Goal: Task Accomplishment & Management: Complete application form

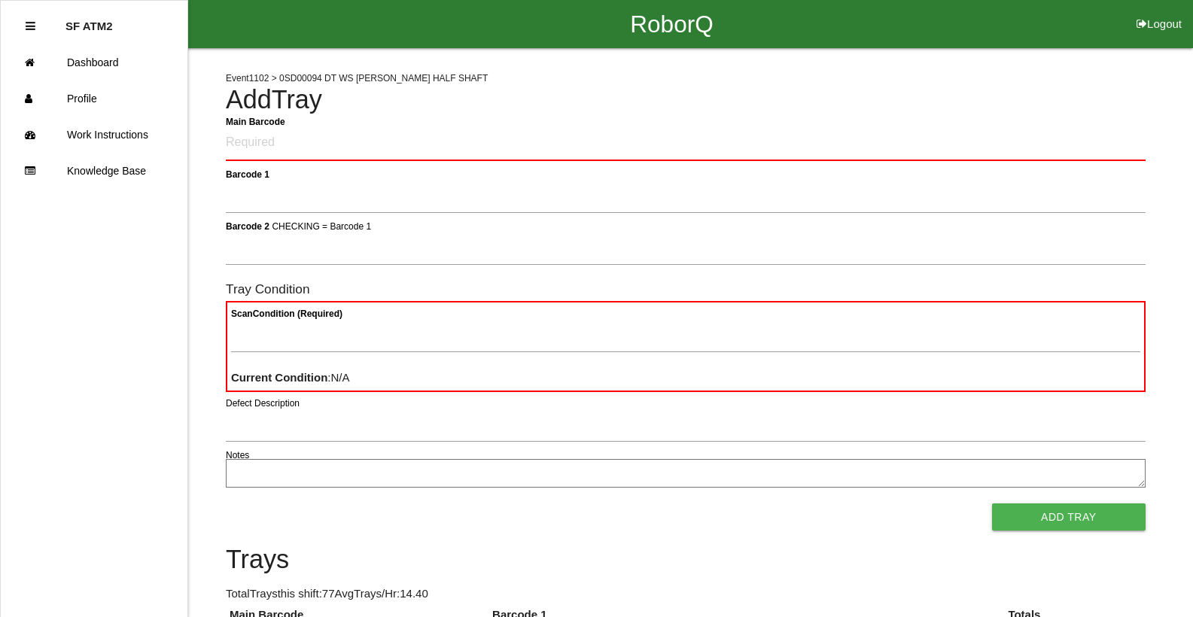
click at [1003, 61] on div at bounding box center [686, 56] width 920 height 17
click at [324, 151] on Barcode "Main Barcode" at bounding box center [686, 143] width 920 height 35
type Barcode "85930501-0257"
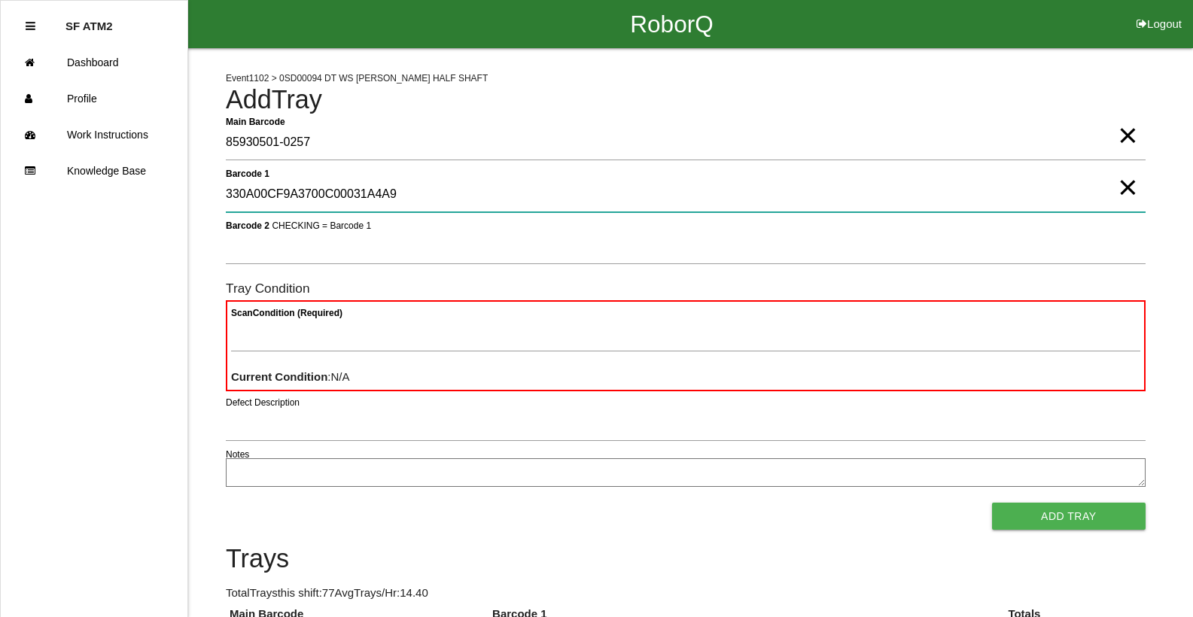
type 1 "330A00CF9A3700C00031A4A9"
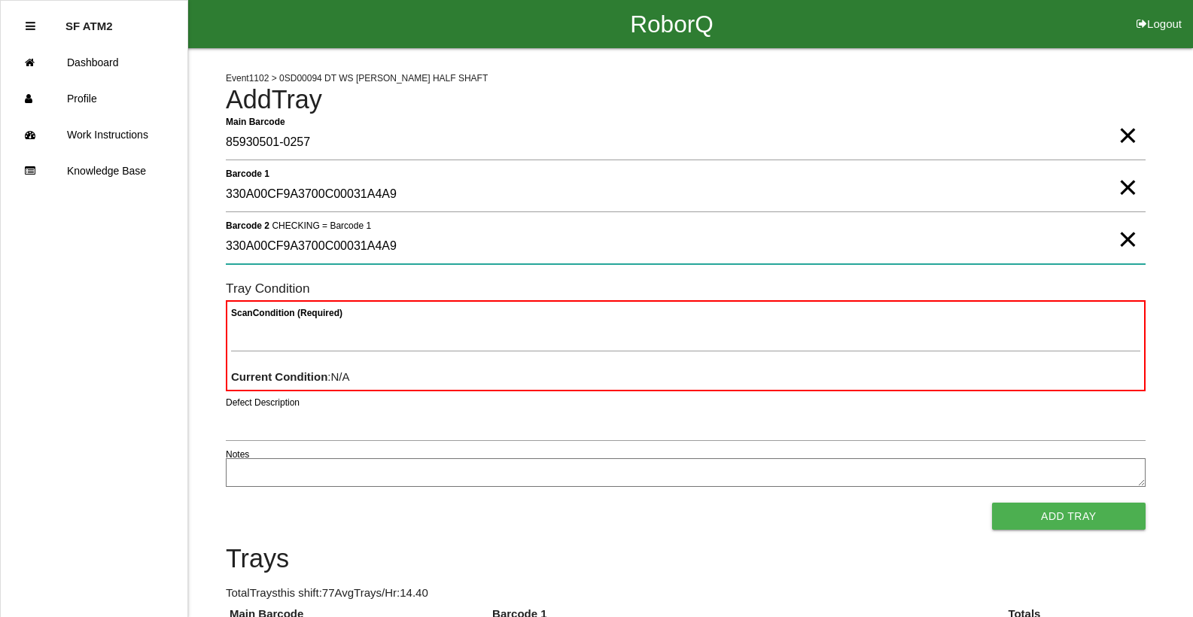
type 2 "330A00CF9A3700C00031A4A9"
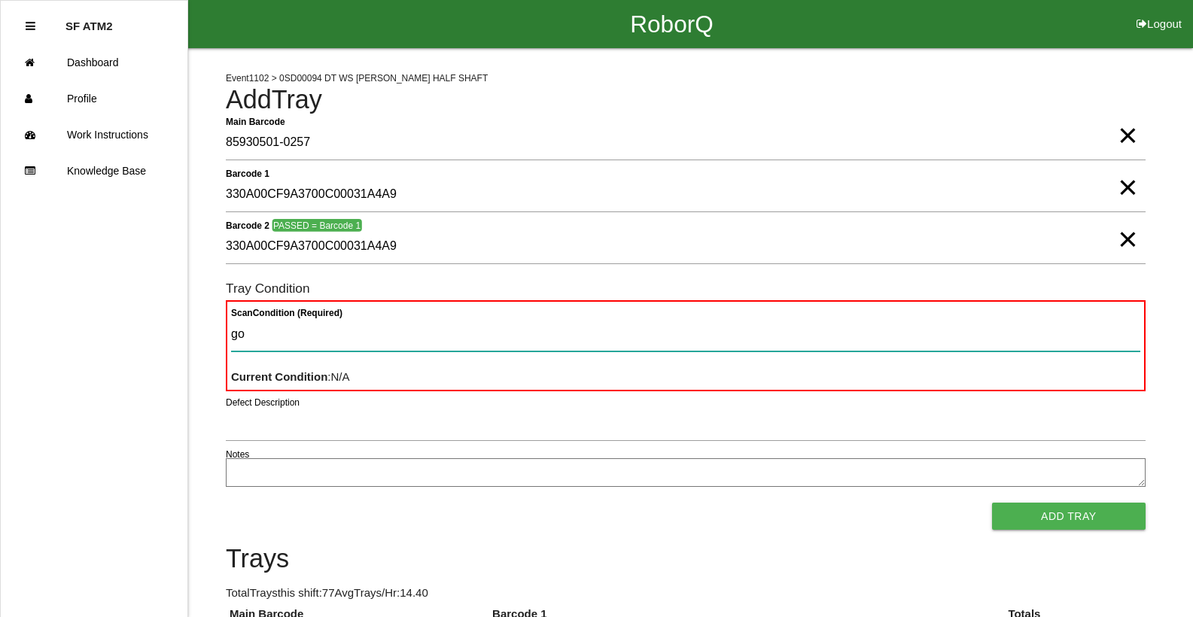
type Condition "goo"
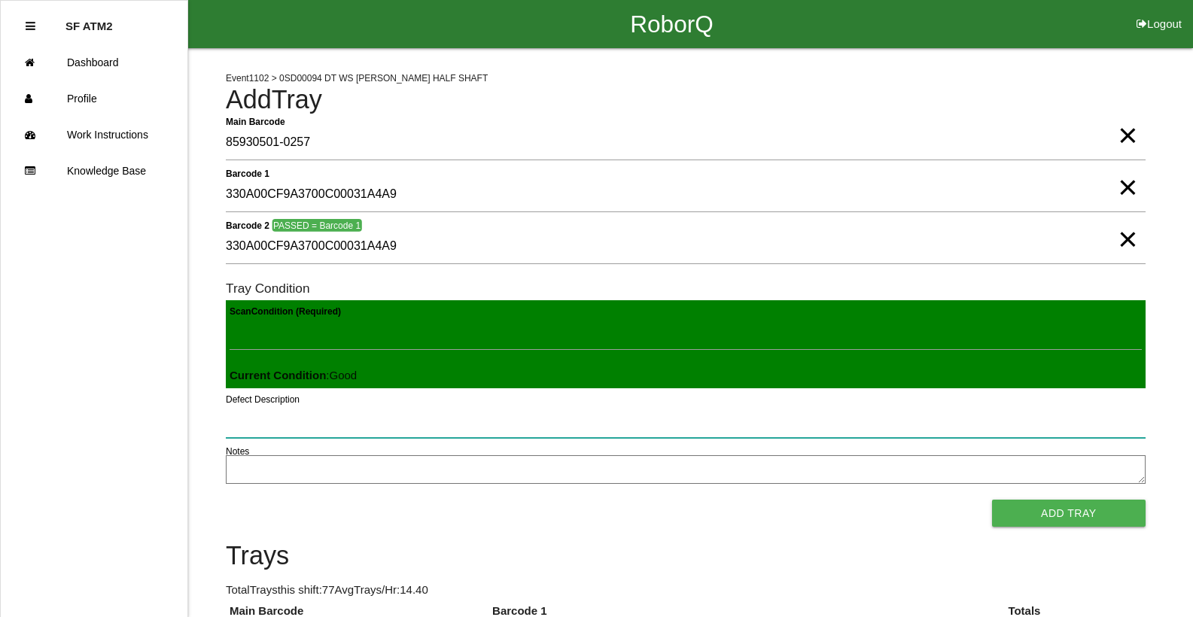
click at [992, 500] on button "Add Tray" at bounding box center [1069, 513] width 154 height 27
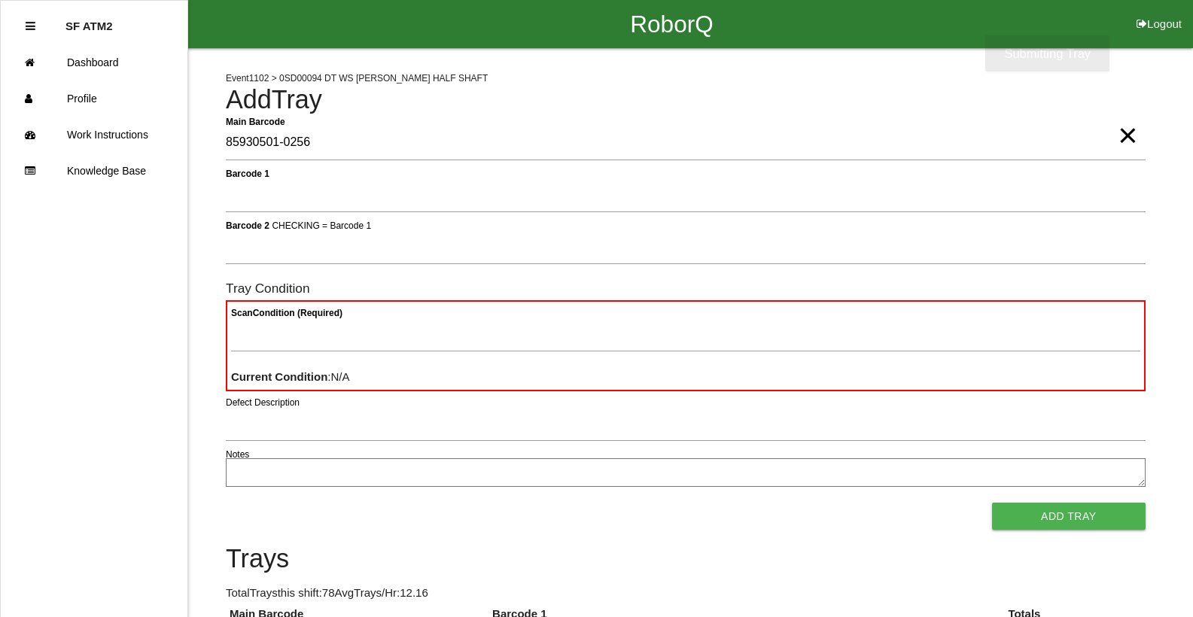
type Barcode "85930501-0256"
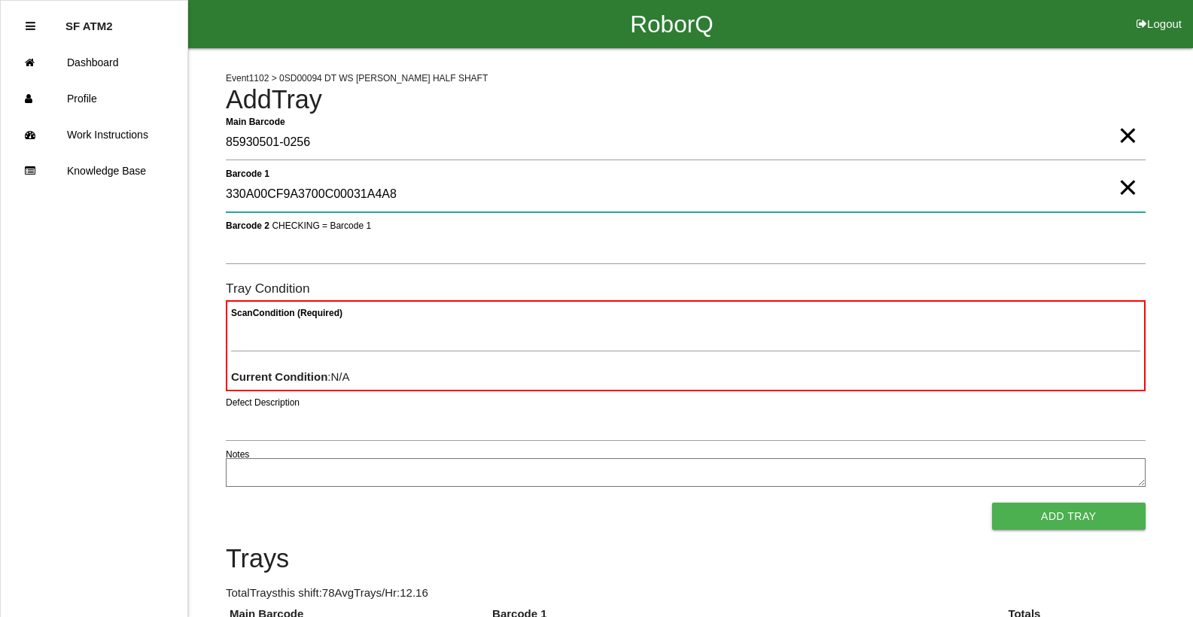
type 1 "330A00CF9A3700C00031A4A8"
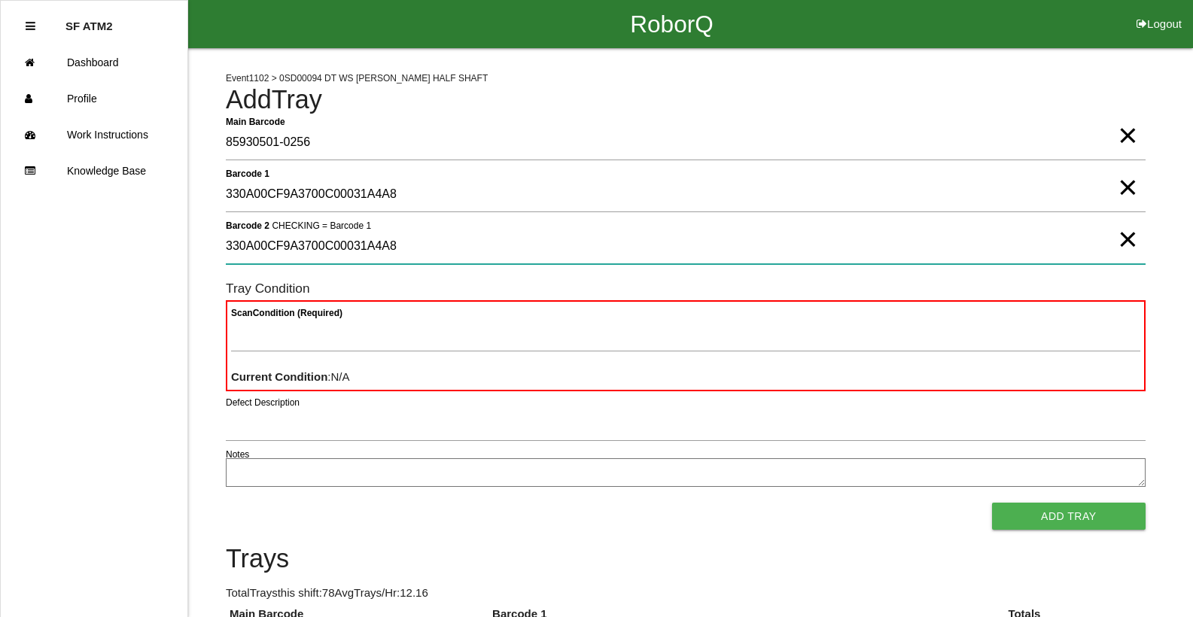
type 2 "330A00CF9A3700C00031A4A8"
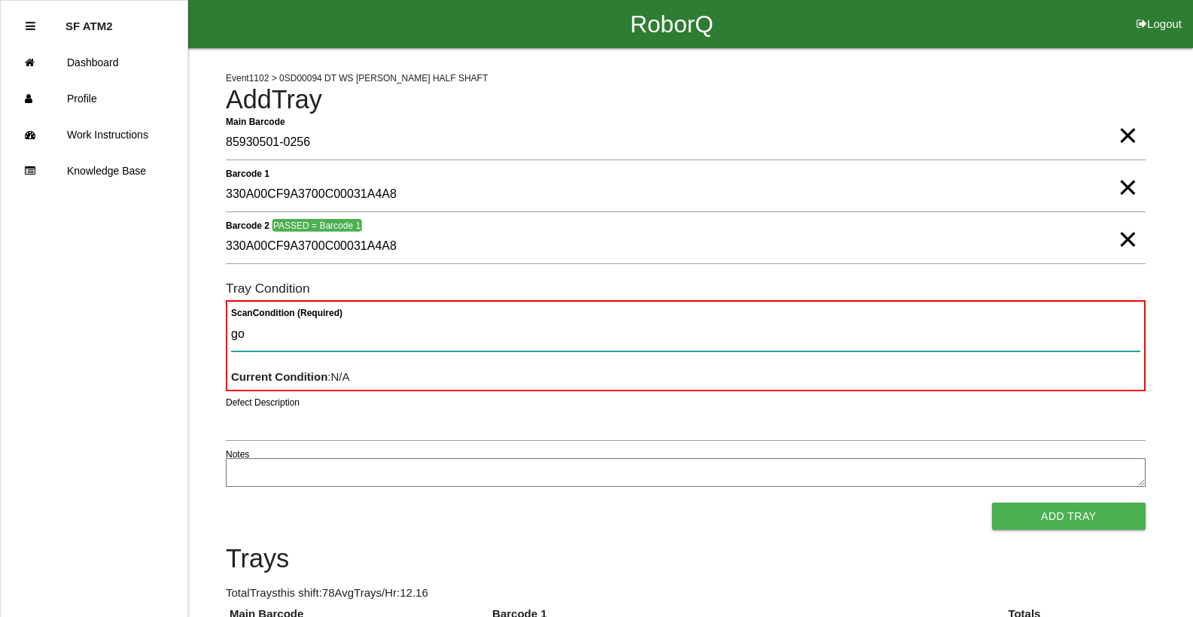
type Condition "goo"
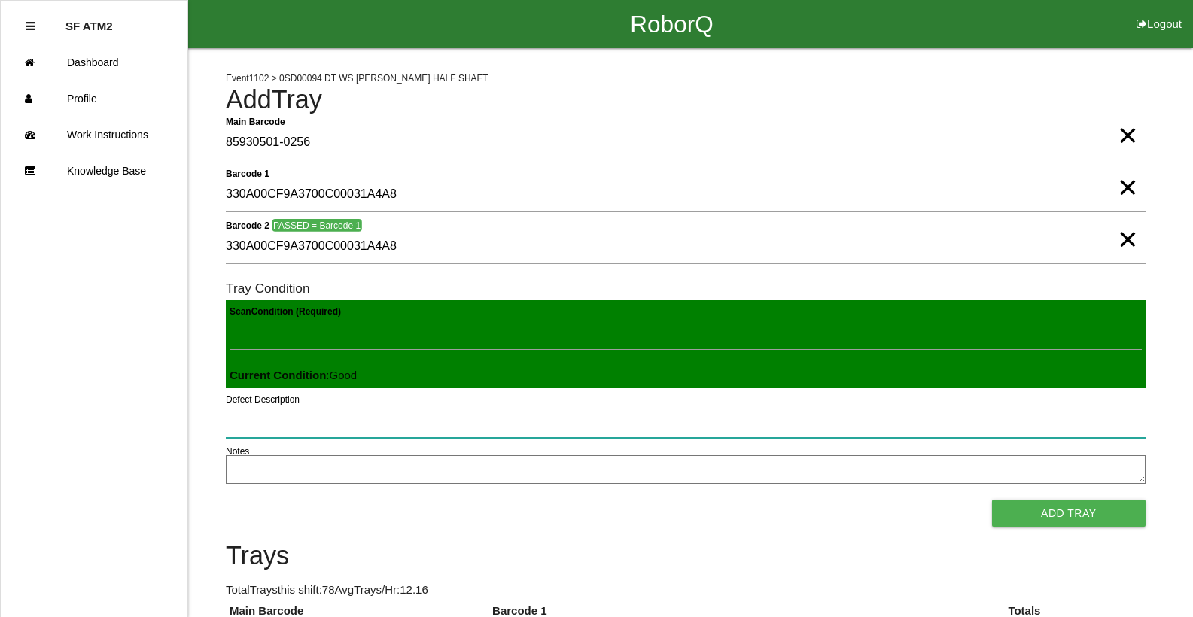
click at [992, 500] on button "Add Tray" at bounding box center [1069, 513] width 154 height 27
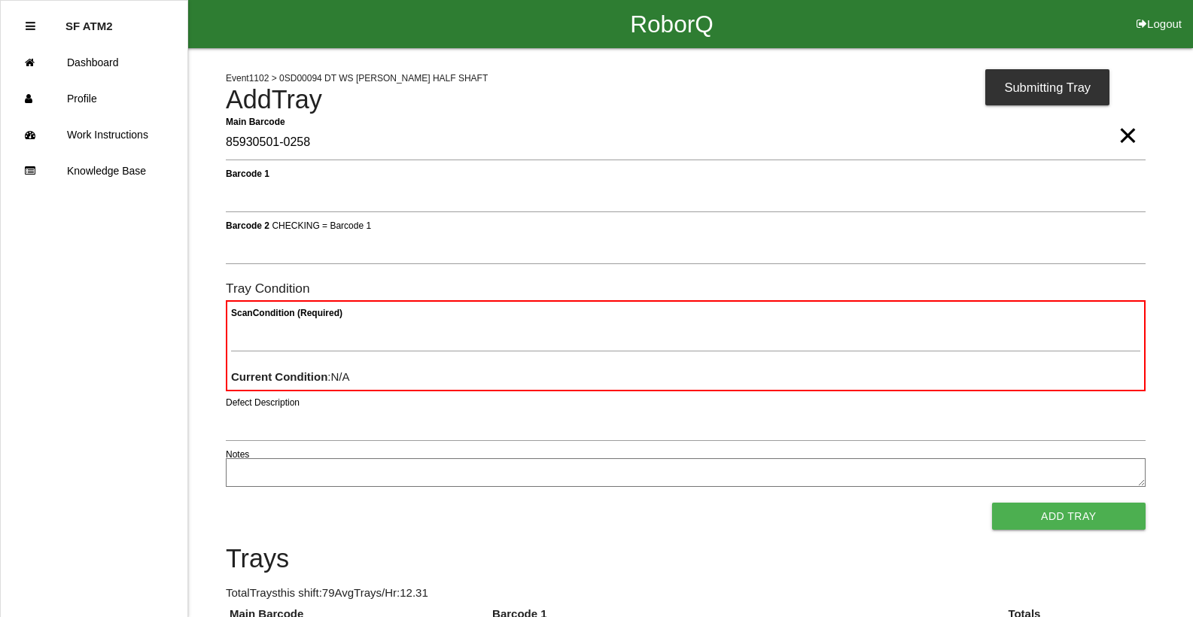
type Barcode "85930501-0258"
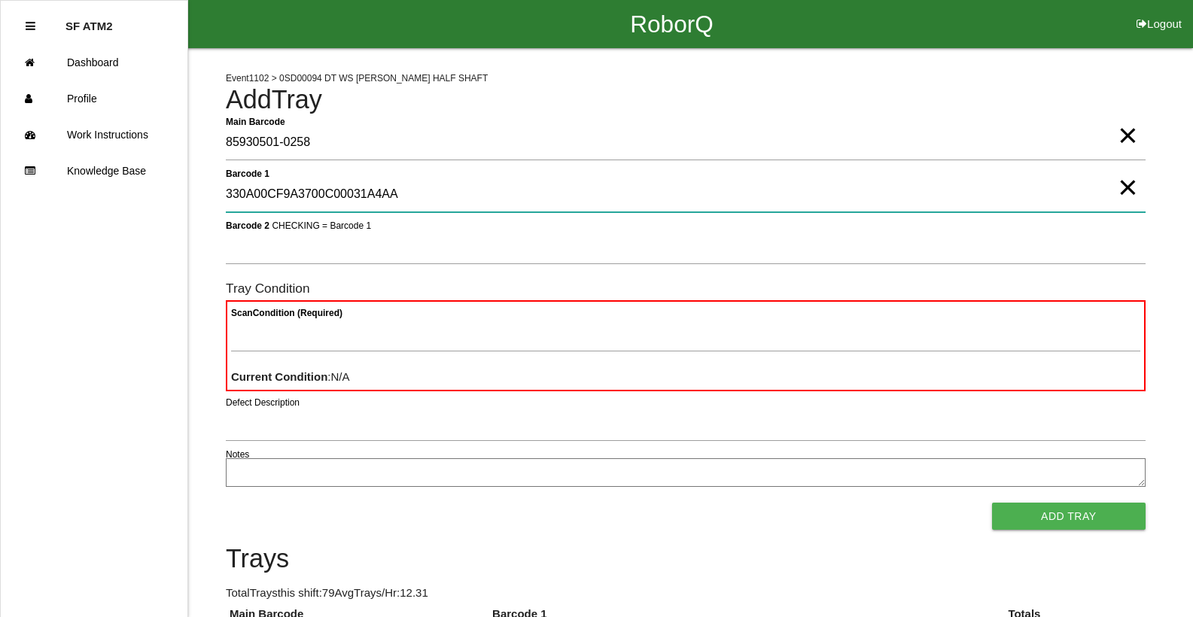
type 1 "330A00CF9A3700C00031A4AA"
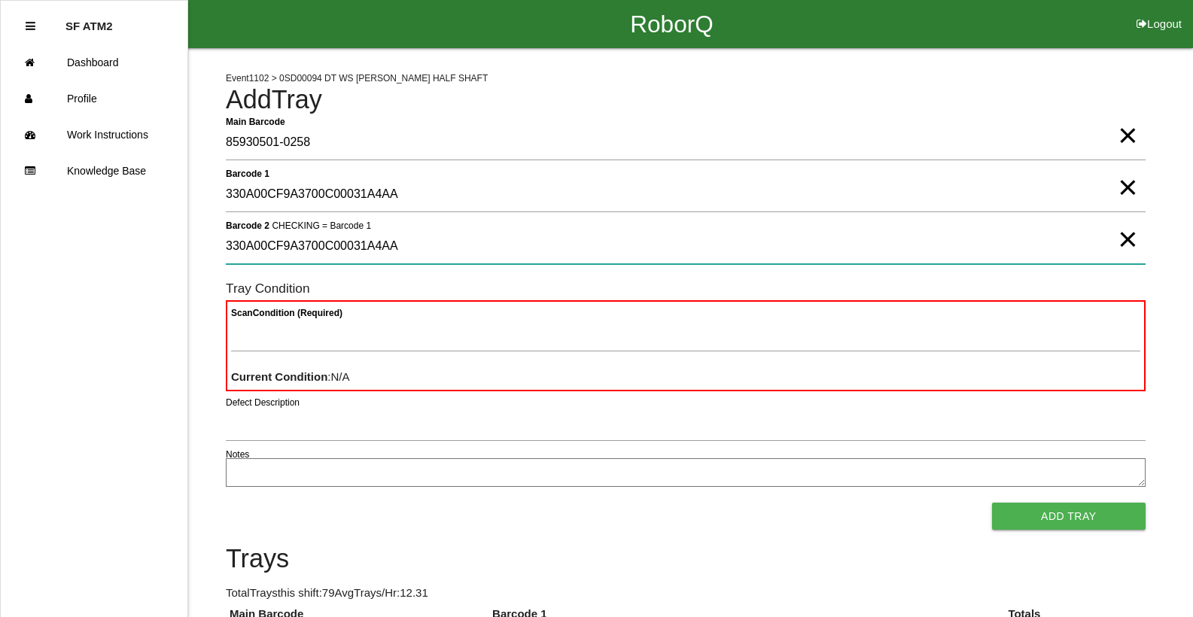
type 2 "330A00CF9A3700C00031A4AA"
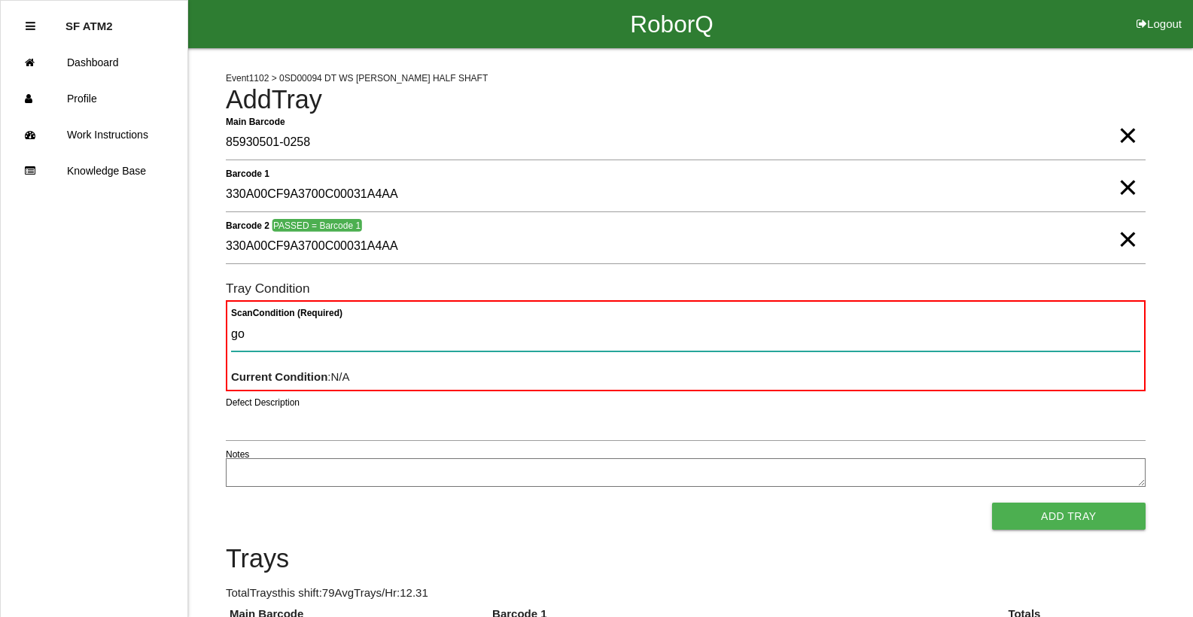
type Condition "goo"
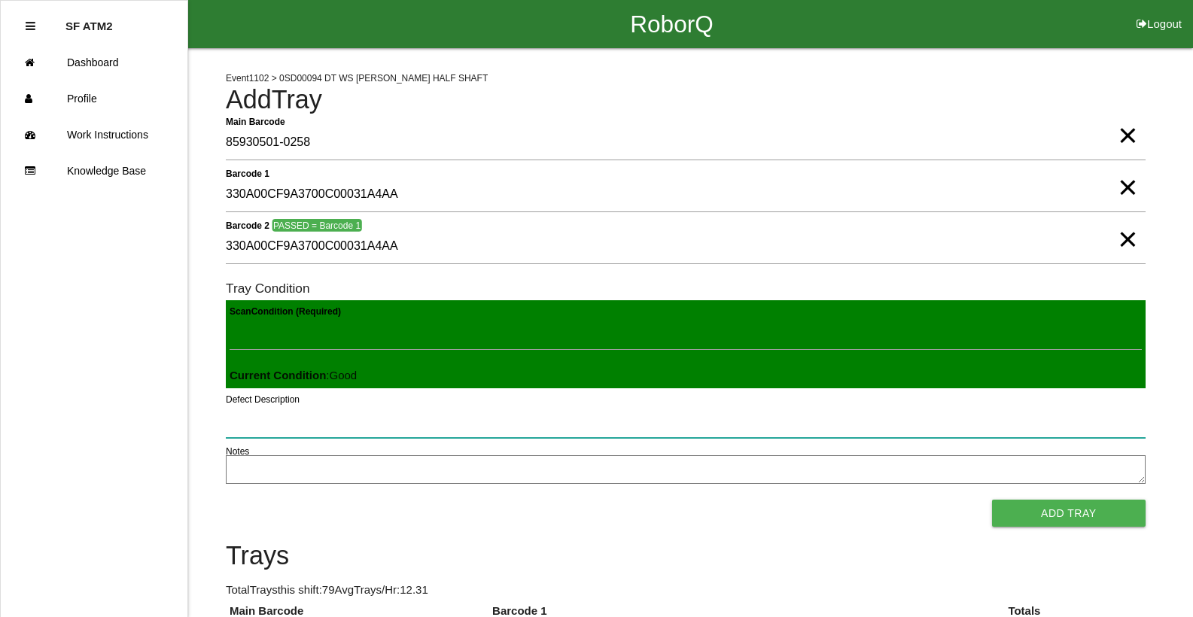
click at [992, 500] on button "Add Tray" at bounding box center [1069, 513] width 154 height 27
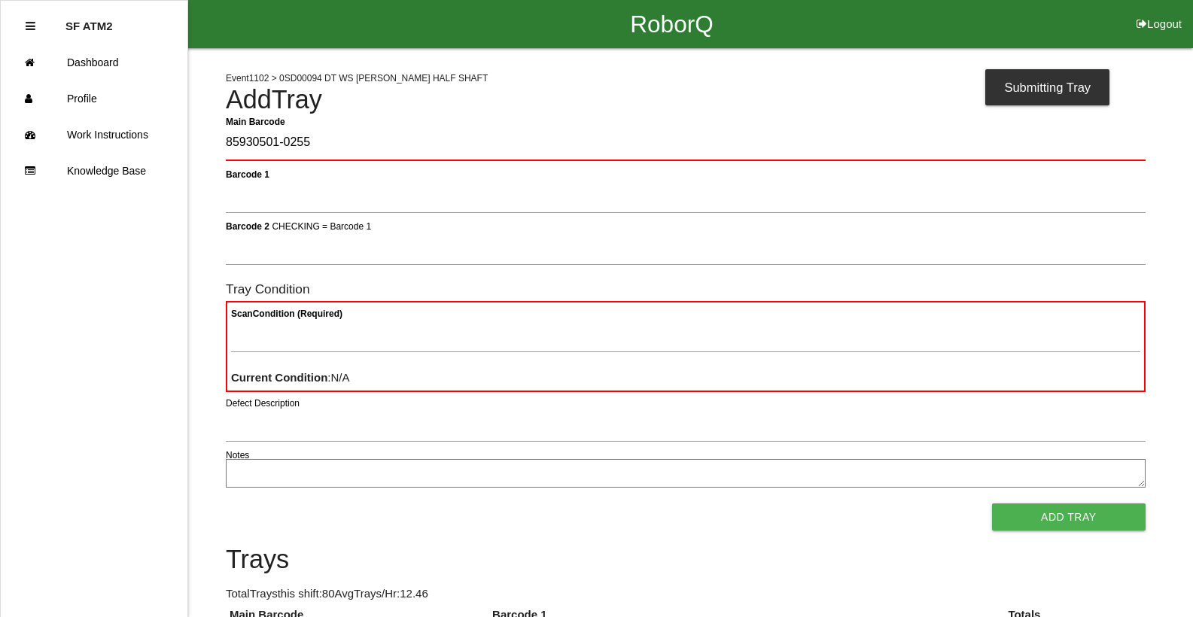
type Barcode "85930501-0255"
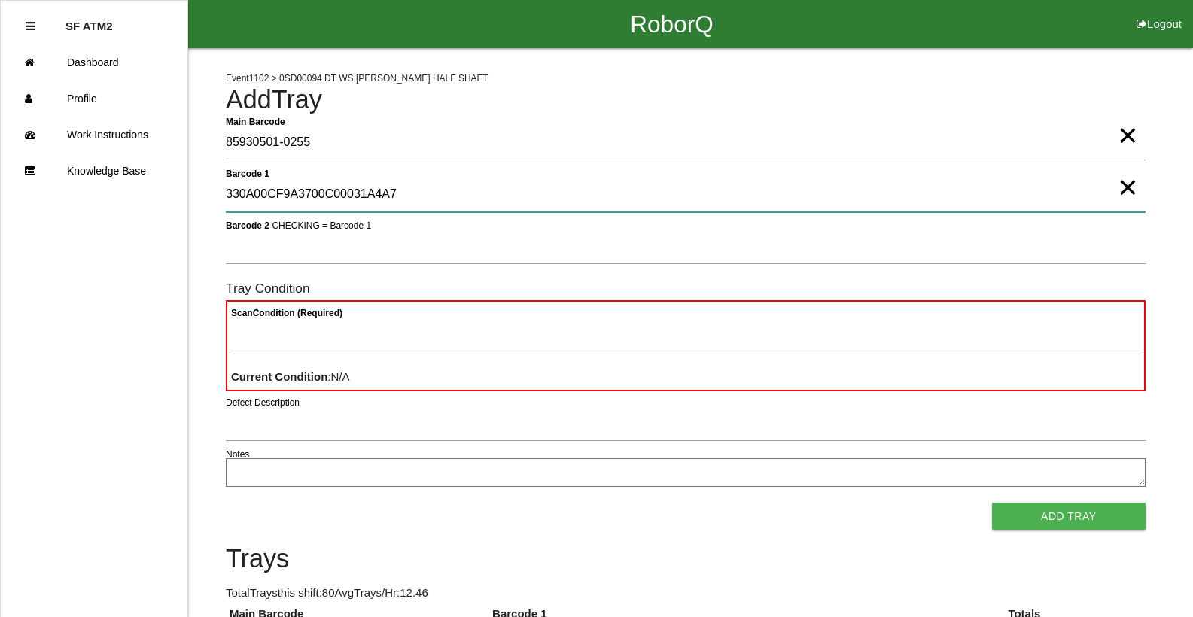
type 1 "330A00CF9A3700C00031A4A7"
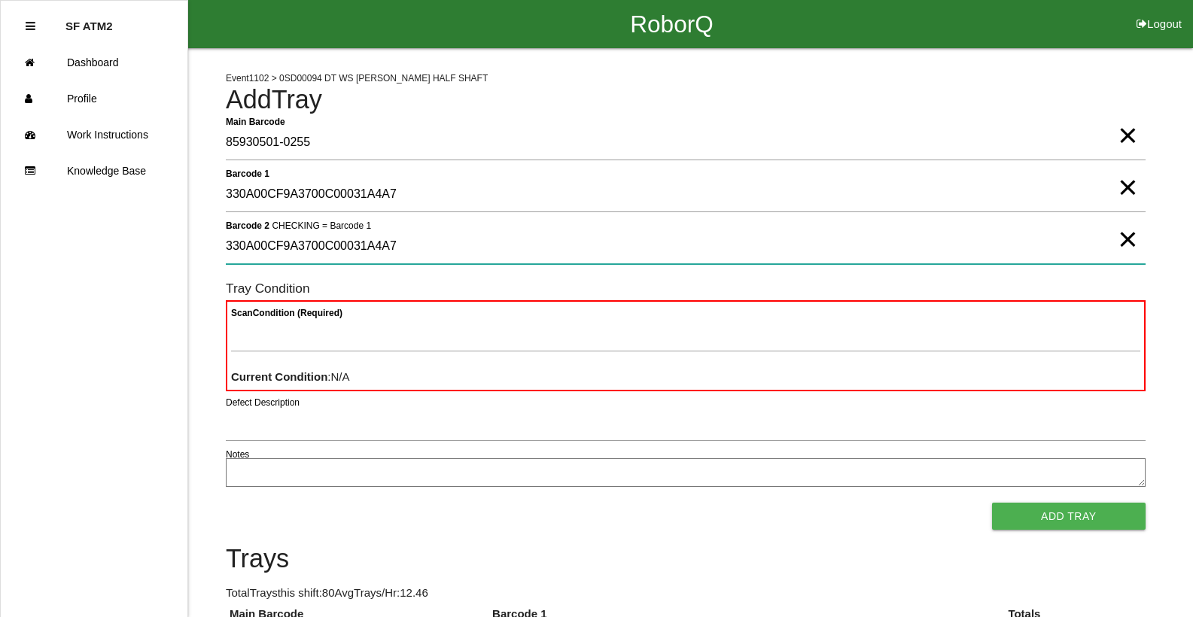
type 2 "330A00CF9A3700C00031A4A7"
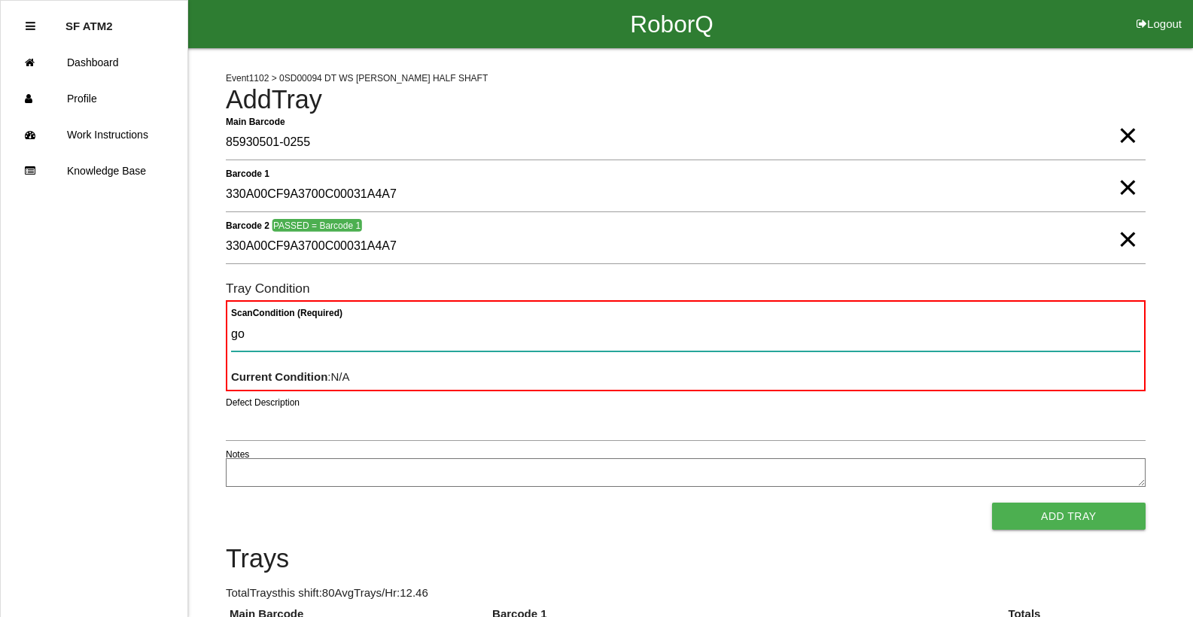
type Condition "goo"
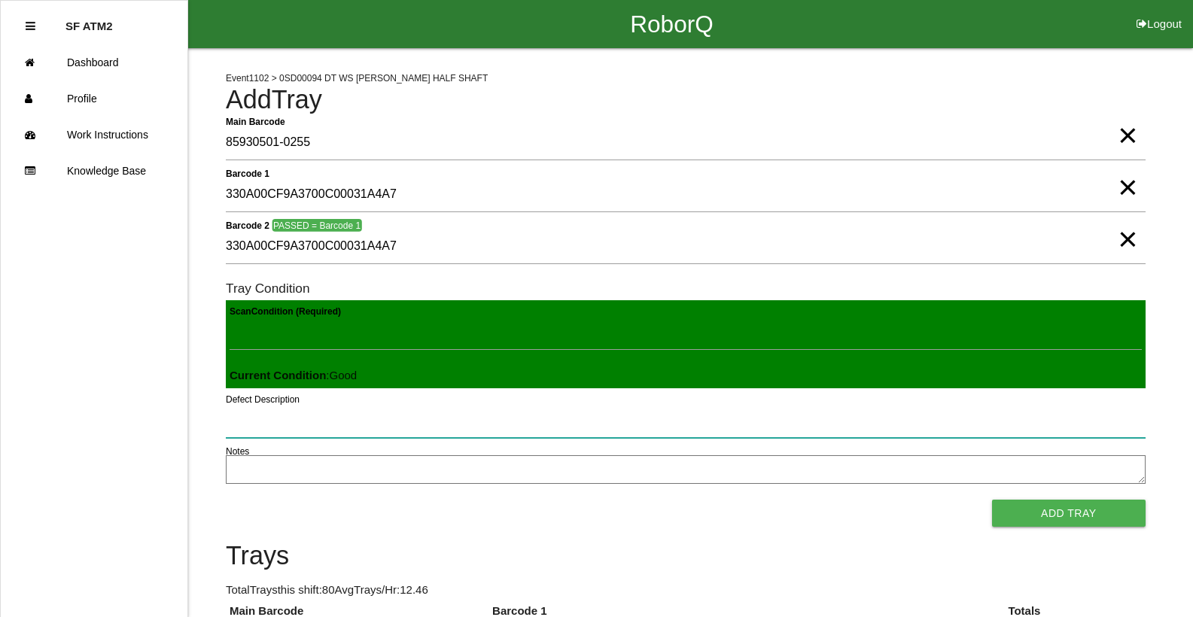
click at [992, 500] on button "Add Tray" at bounding box center [1069, 513] width 154 height 27
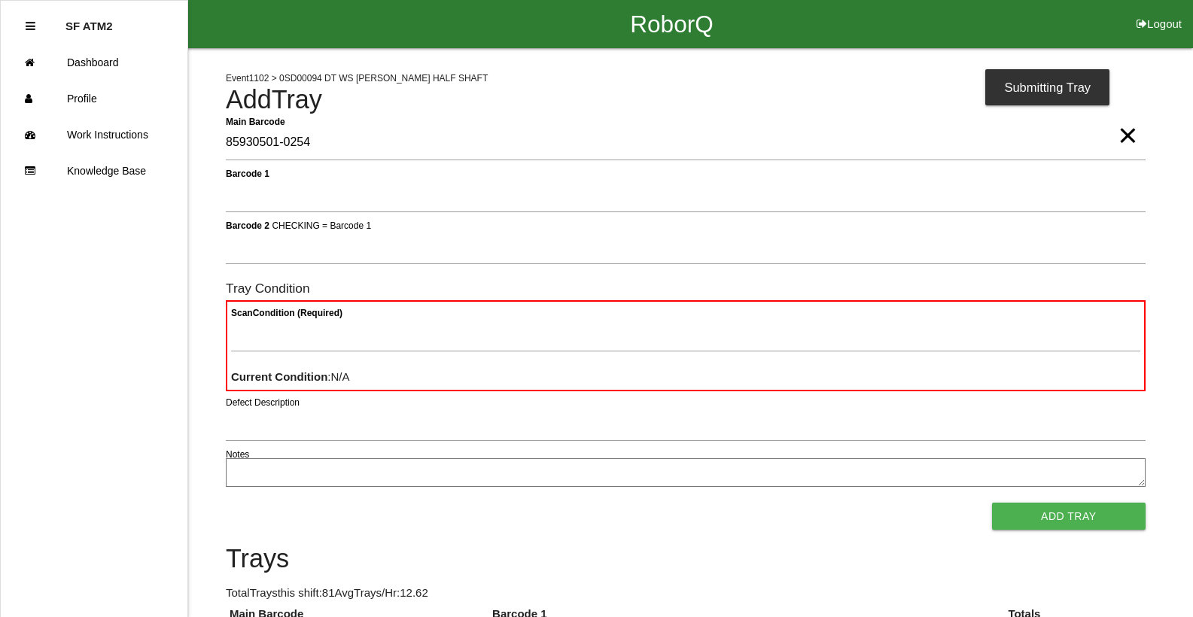
type Barcode "85930501-0254"
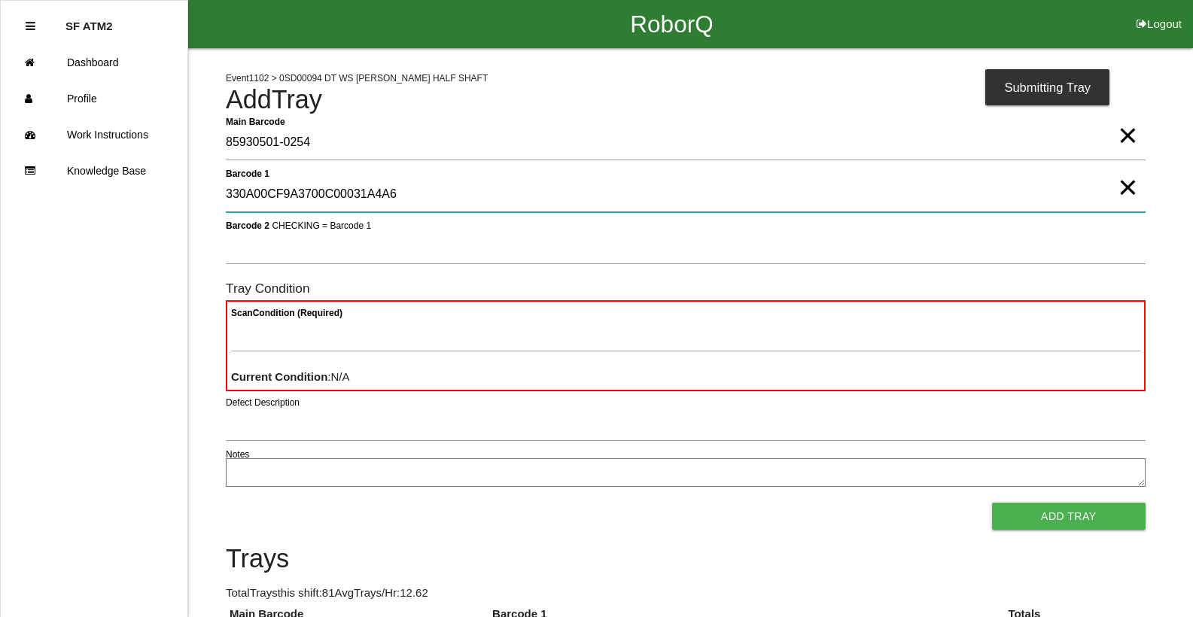
type 1 "330A00CF9A3700C00031A4A6"
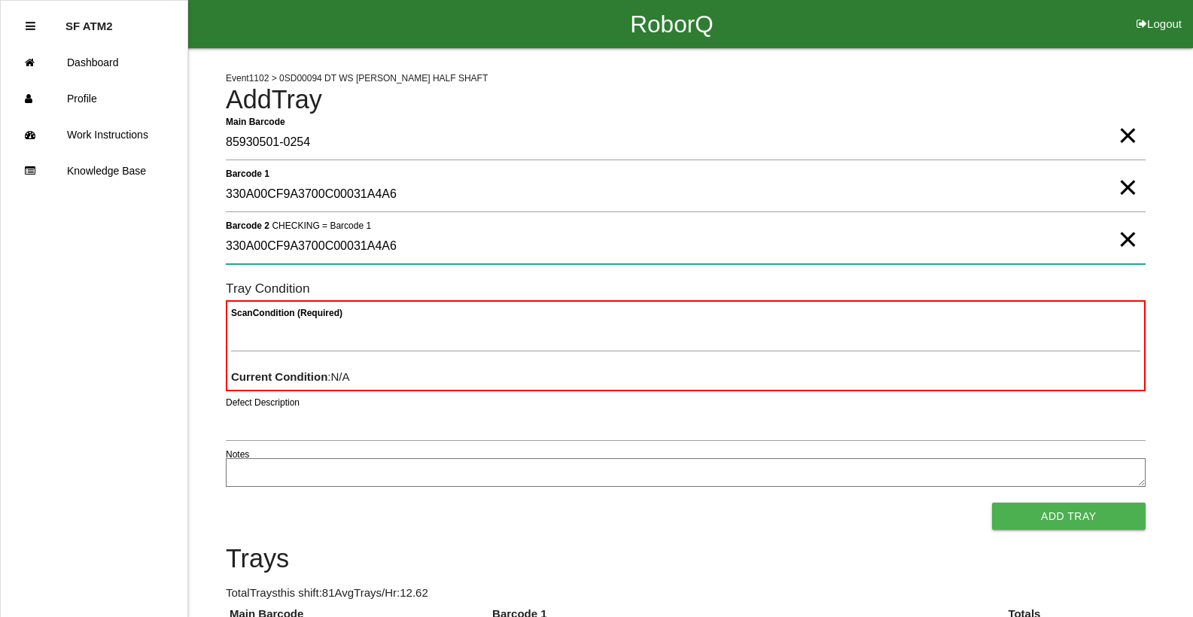
type 2 "330A00CF9A3700C00031A4A6"
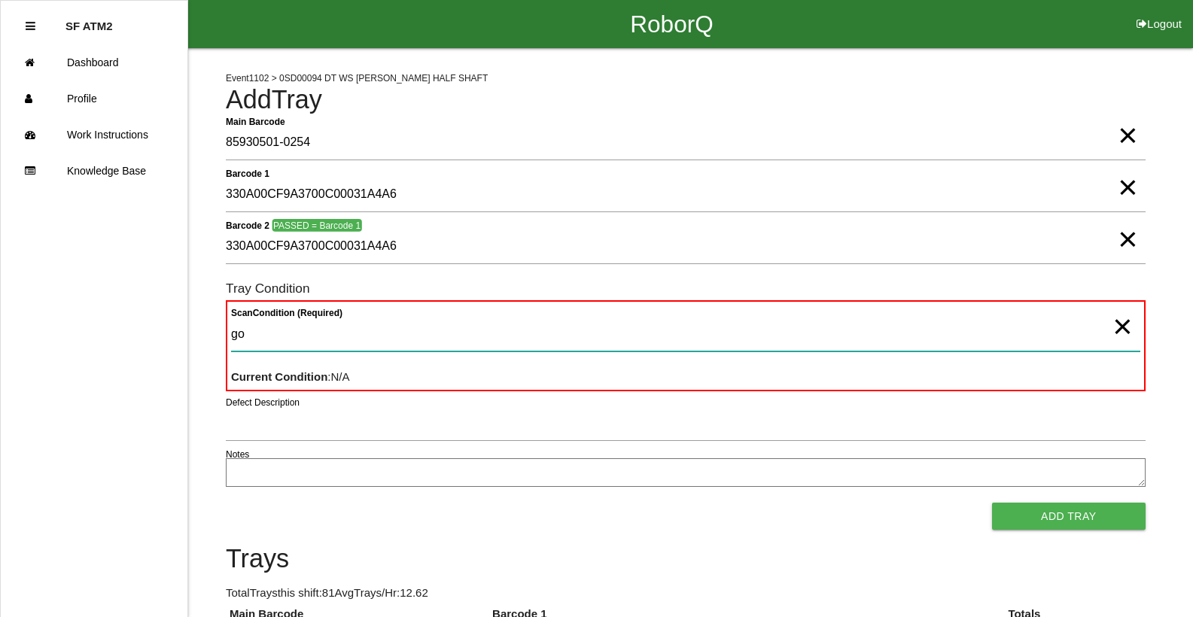
type Condition "goo"
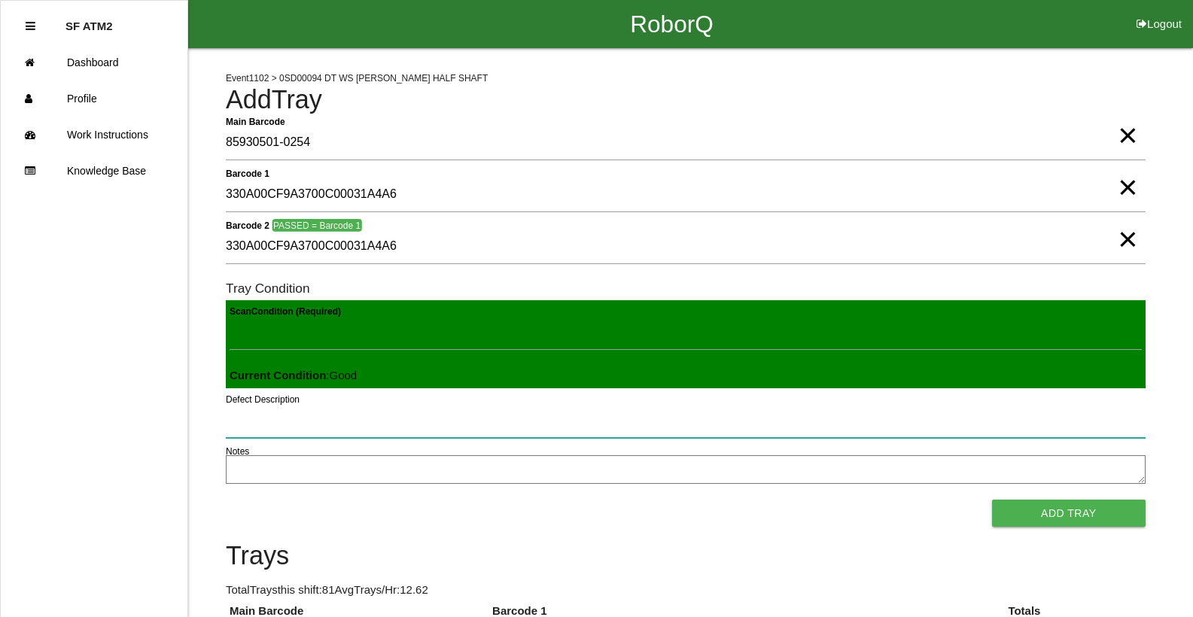
click at [992, 500] on button "Add Tray" at bounding box center [1069, 513] width 154 height 27
